Goal: Contribute content: Contribute content

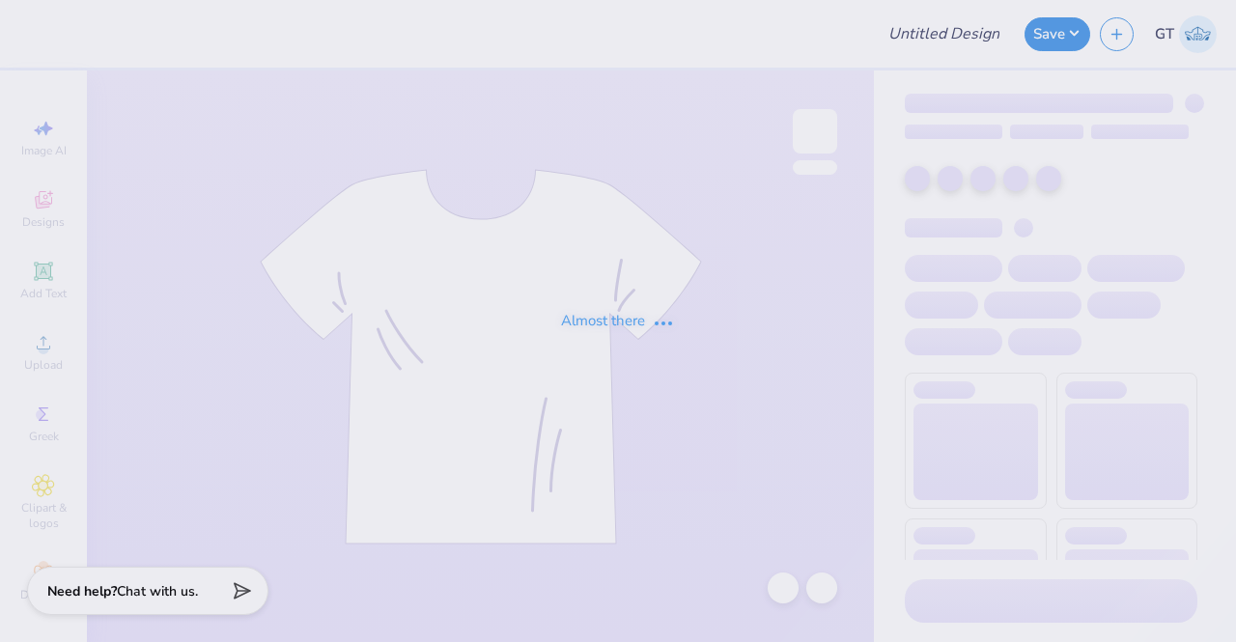
type input "Pike Parents Weekend 2025"
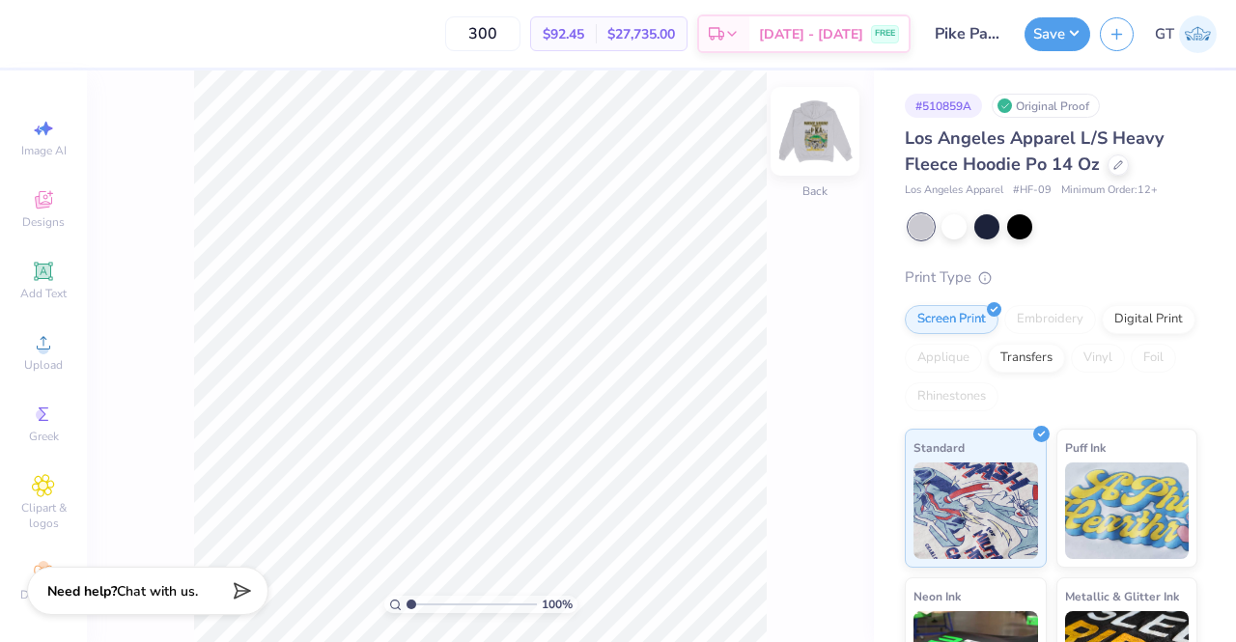
click at [807, 149] on img at bounding box center [814, 131] width 77 height 77
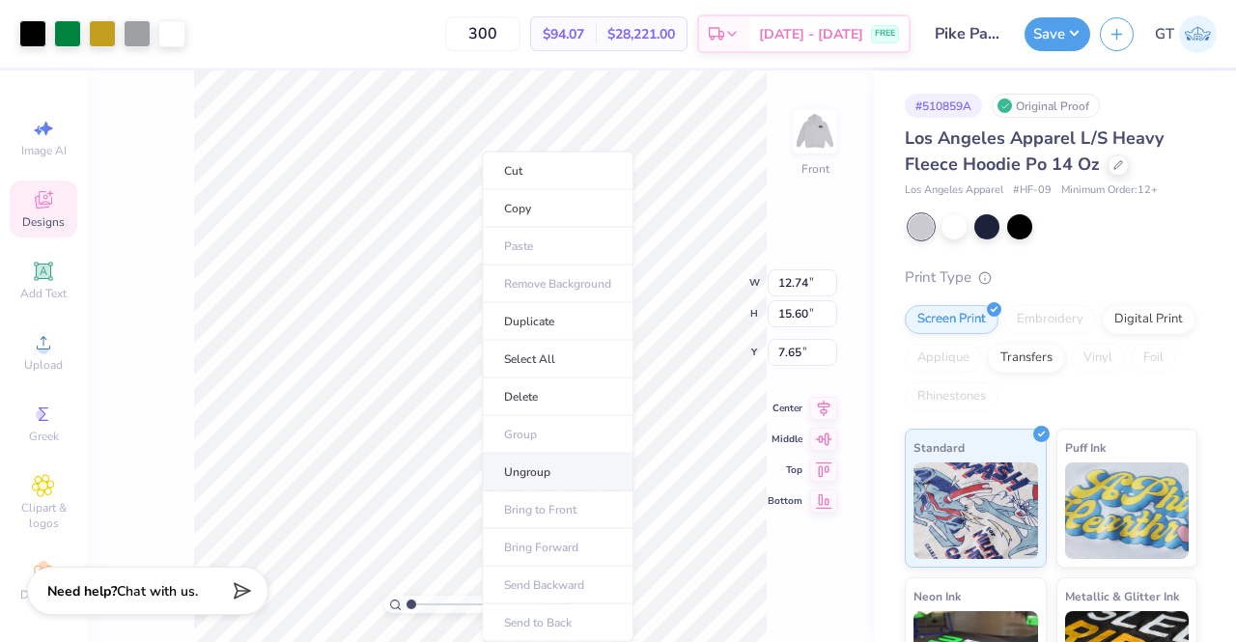
click at [545, 479] on li "Ungroup" at bounding box center [558, 473] width 152 height 38
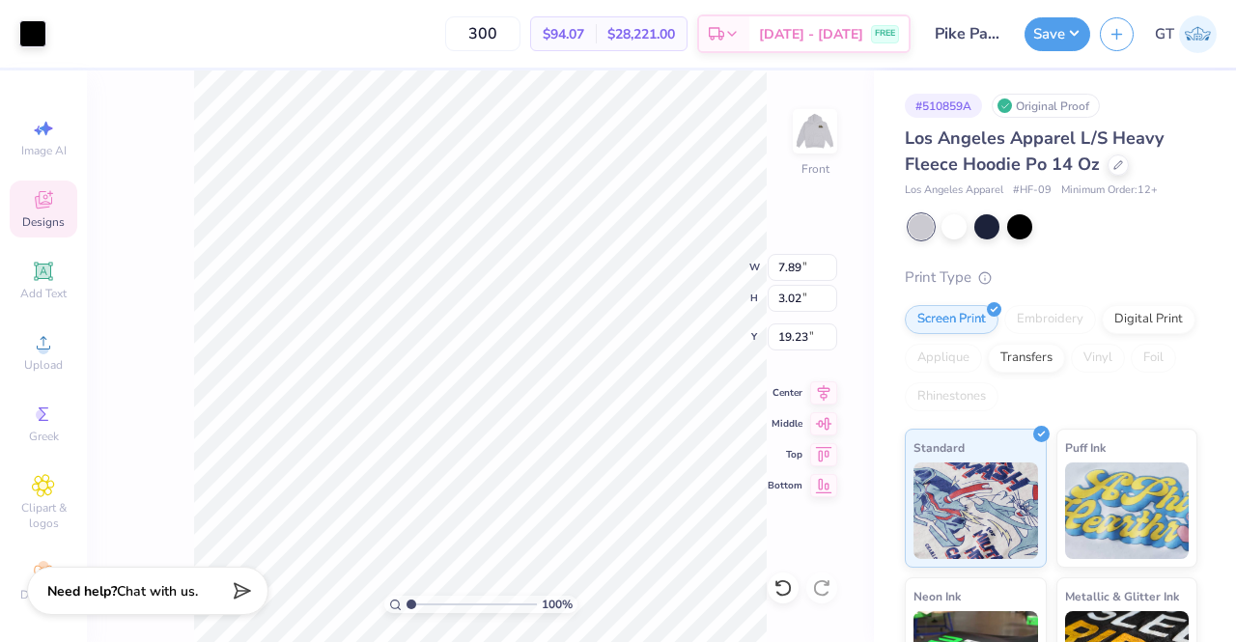
type input "7.89"
type input "3.02"
type input "19.23"
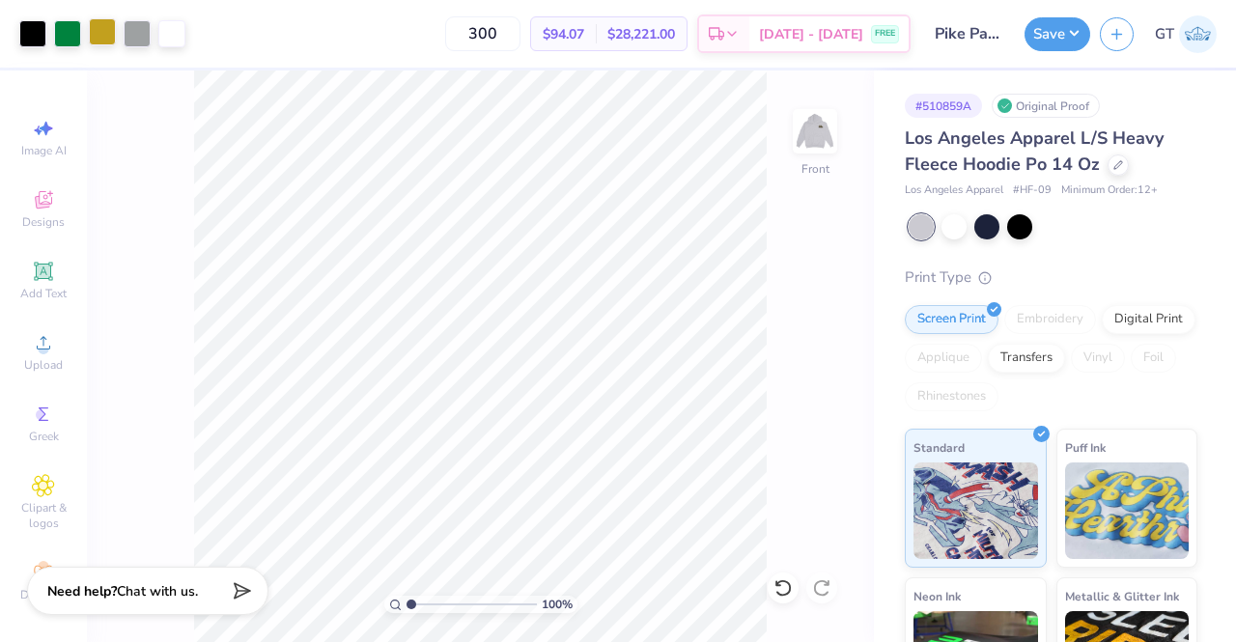
click at [94, 28] on div at bounding box center [102, 31] width 27 height 27
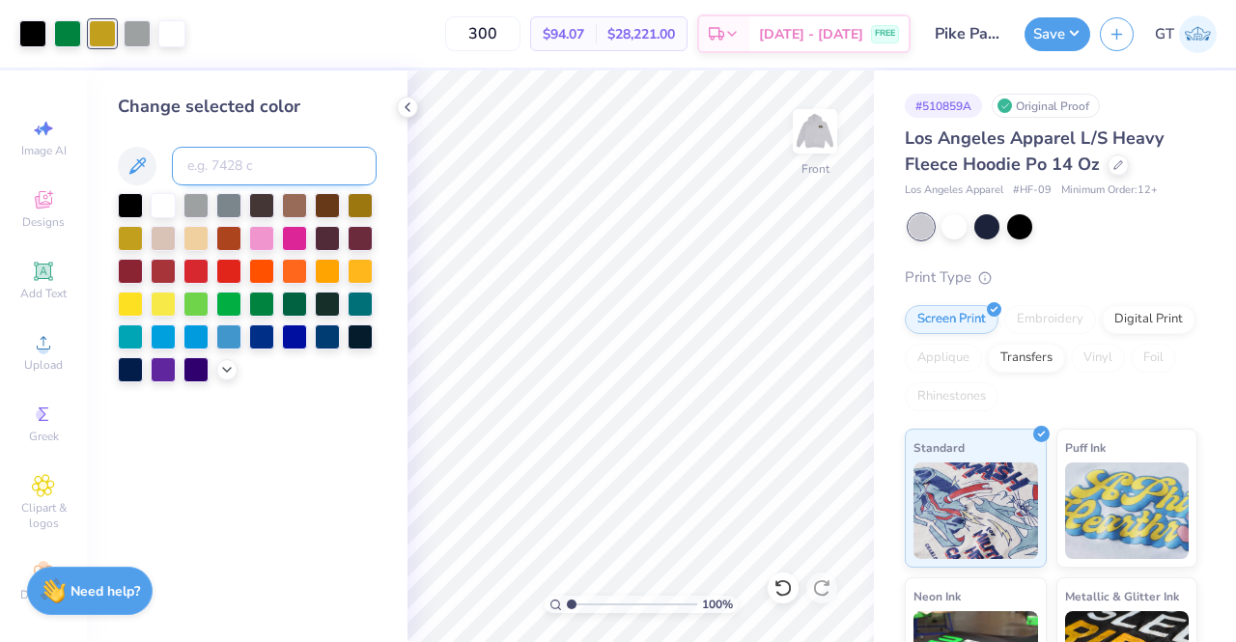
click at [202, 161] on input at bounding box center [274, 166] width 205 height 39
paste input
type input "1.11131441099718"
